Goal: Find specific page/section: Find specific page/section

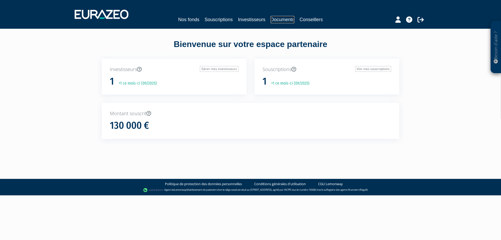
click at [286, 20] on link "Documents" at bounding box center [282, 19] width 24 height 7
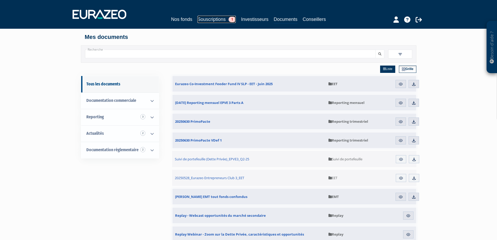
click at [219, 18] on link "Souscriptions 1" at bounding box center [216, 19] width 38 height 7
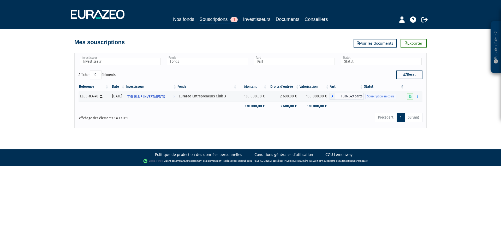
click at [461, 107] on div "Besoin d'aide ? × J'ai besoin d'aide Si vous avez une question à propos du fonc…" at bounding box center [250, 64] width 501 height 128
